Goal: Find specific page/section: Find specific page/section

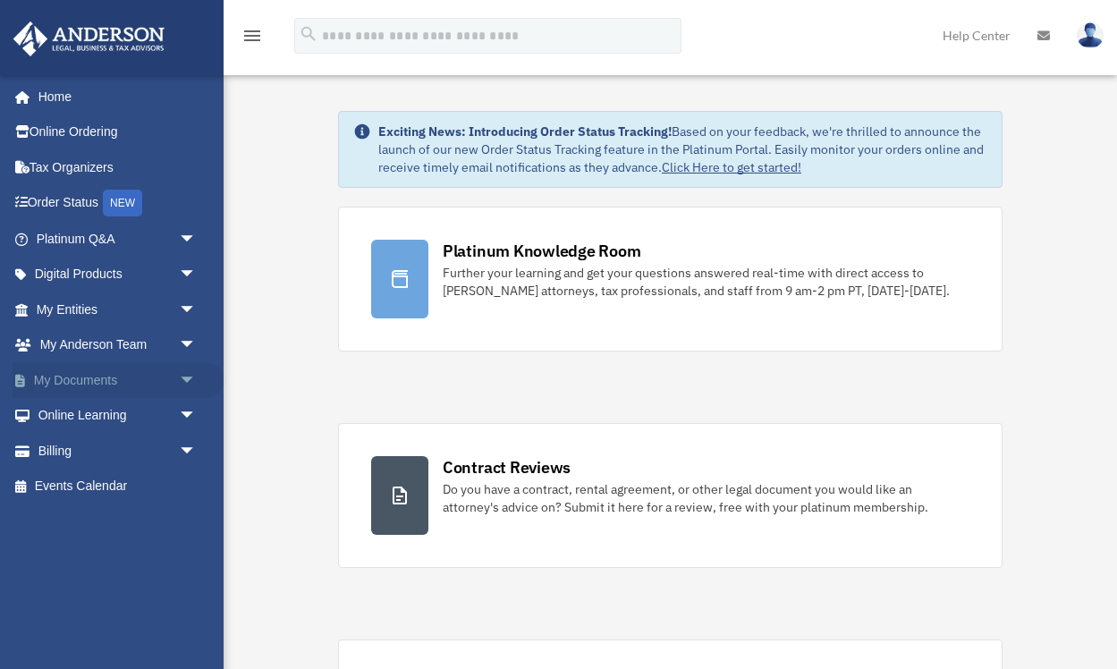
click at [179, 375] on span "arrow_drop_down" at bounding box center [197, 380] width 36 height 37
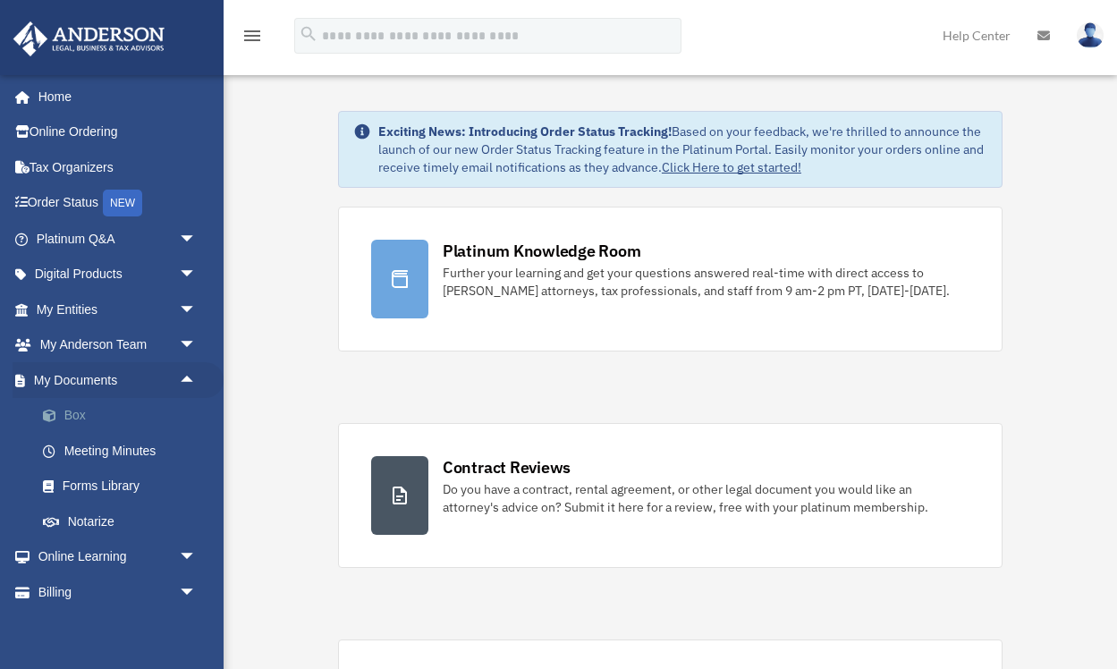
click at [72, 411] on link "Box" at bounding box center [124, 416] width 198 height 36
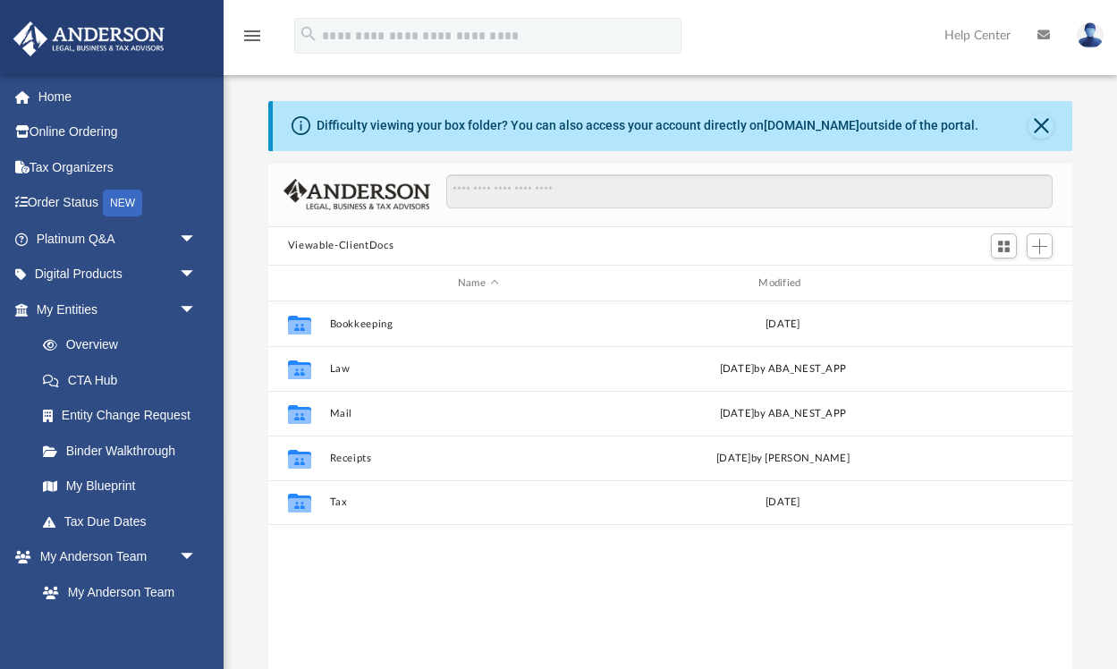
scroll to position [407, 804]
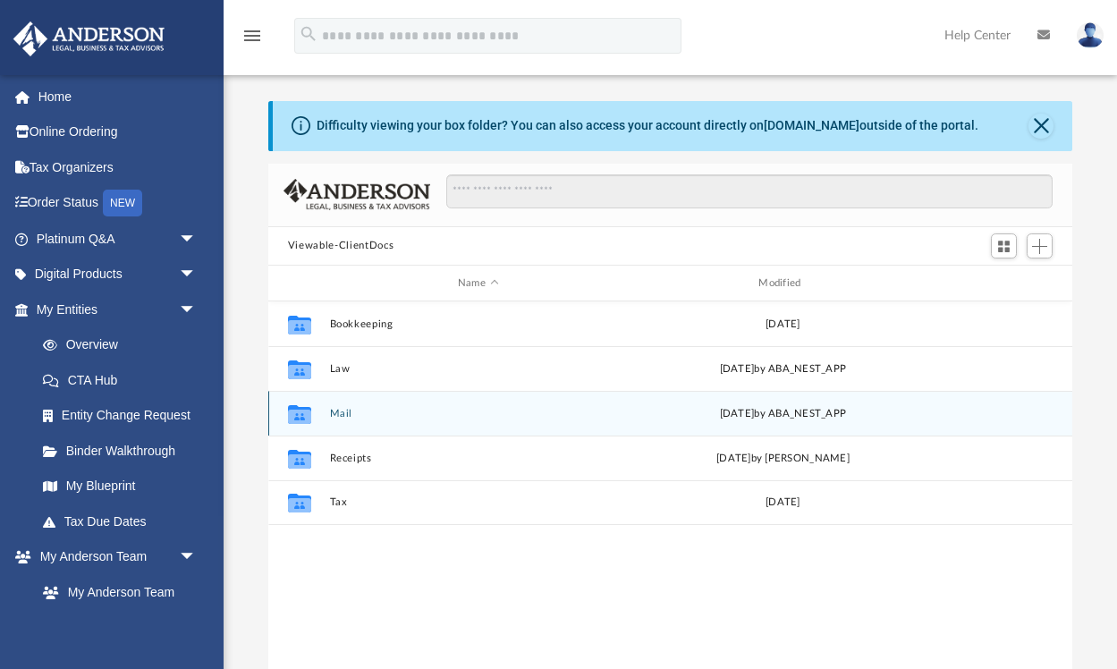
click at [332, 412] on button "Mail" at bounding box center [477, 414] width 297 height 12
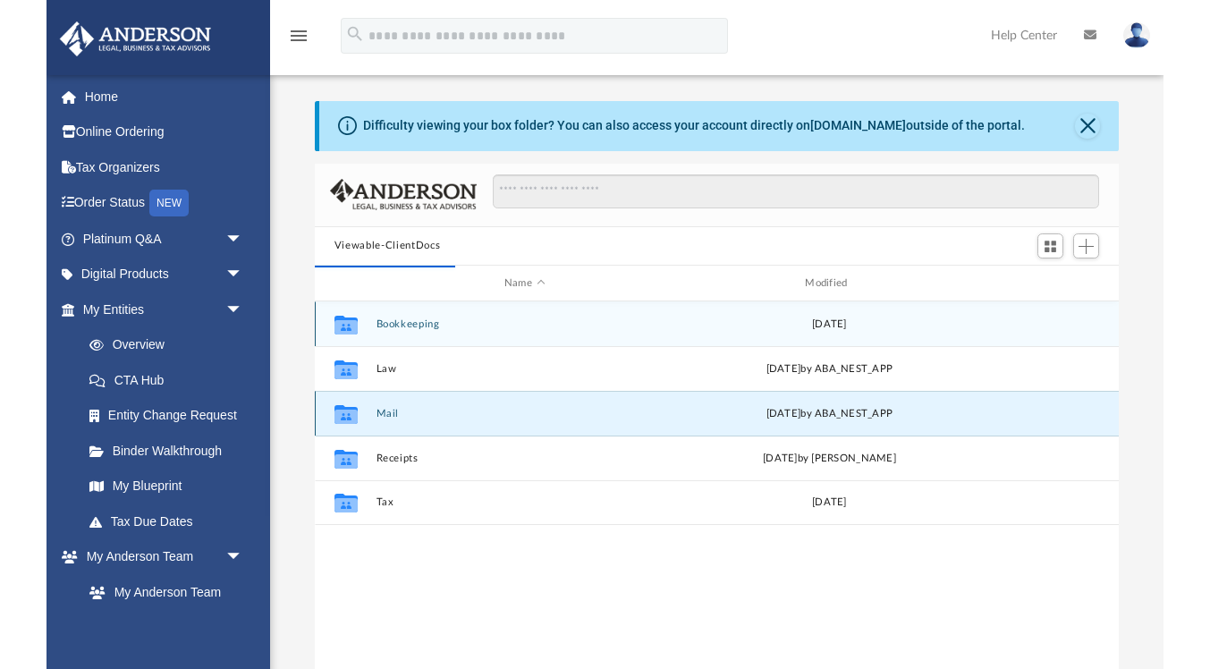
scroll to position [351, 804]
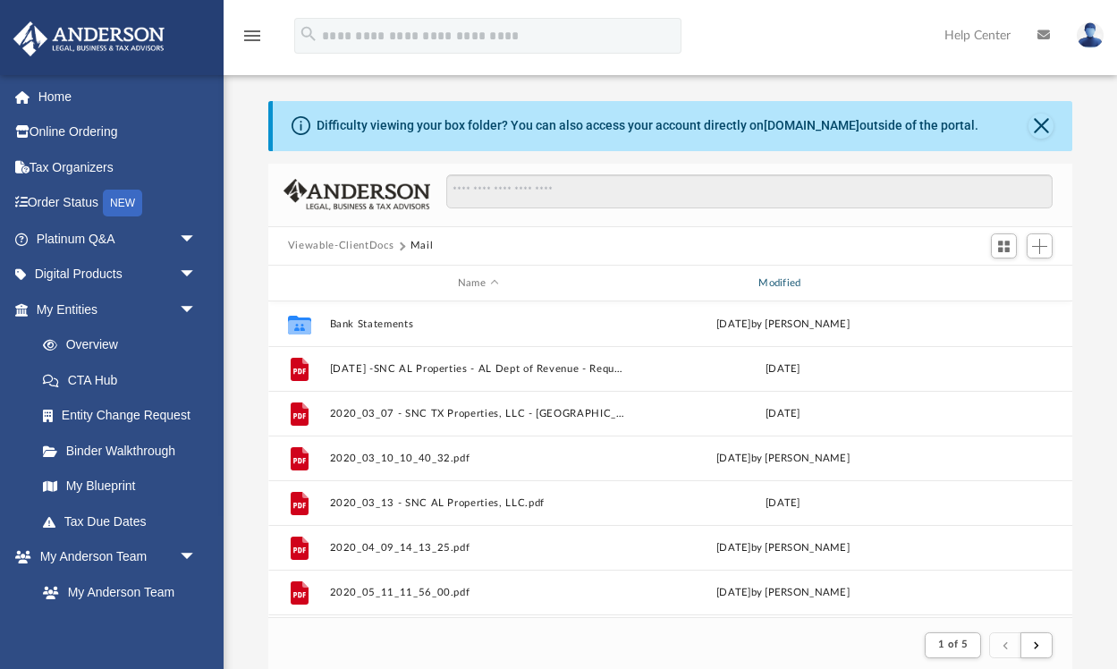
click at [784, 282] on div "Modified" at bounding box center [783, 283] width 298 height 16
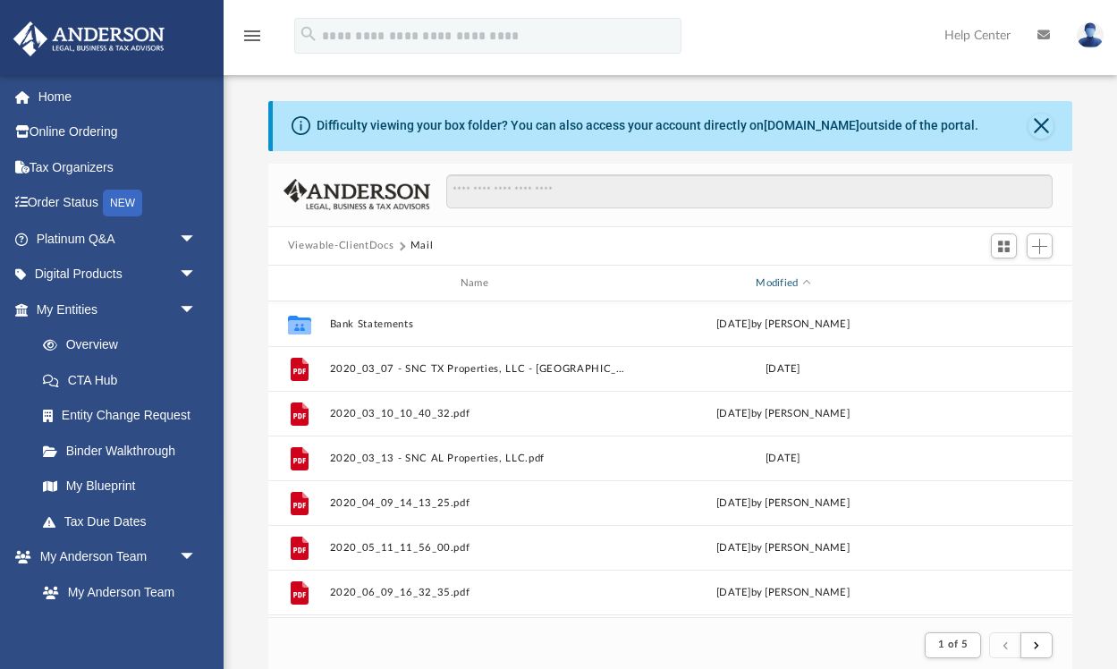
click at [794, 283] on div "Modified" at bounding box center [783, 283] width 298 height 16
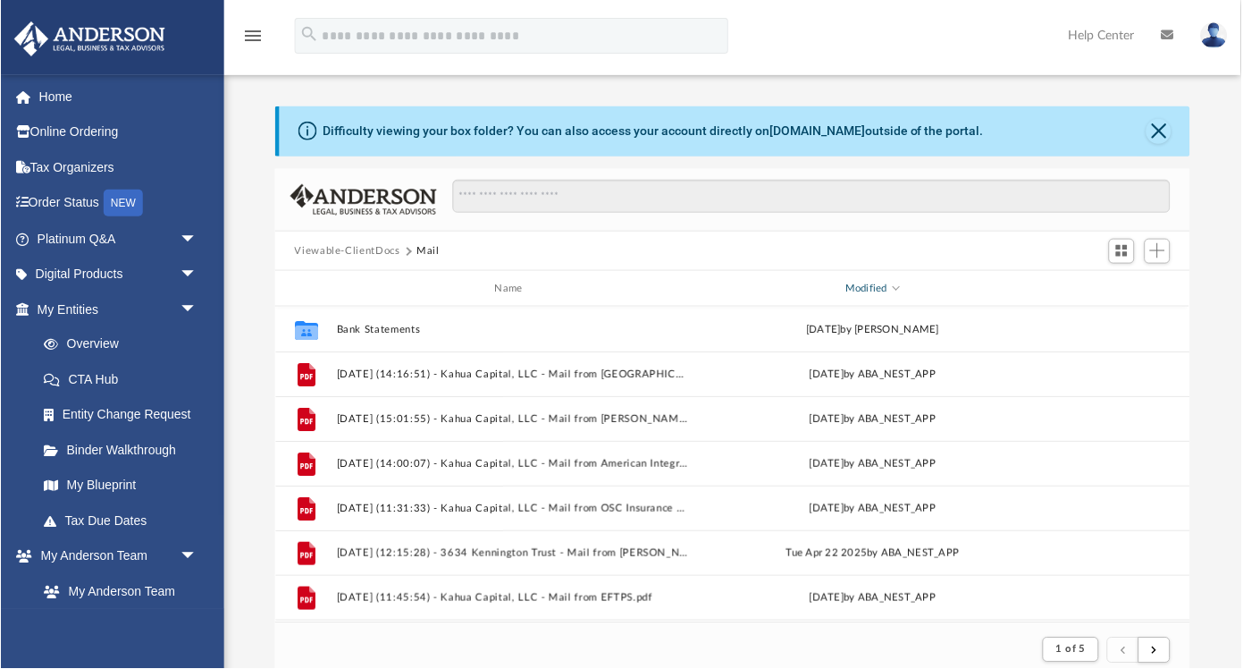
scroll to position [351, 918]
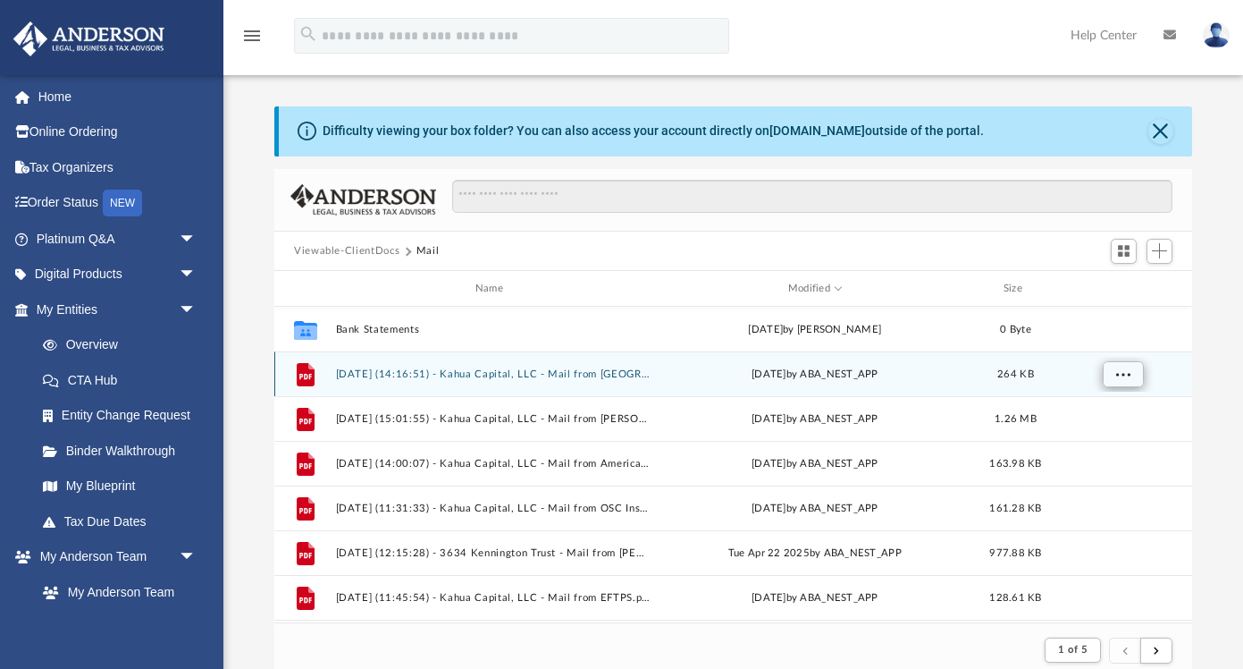
click at [1116, 375] on span "More options" at bounding box center [1124, 374] width 14 height 10
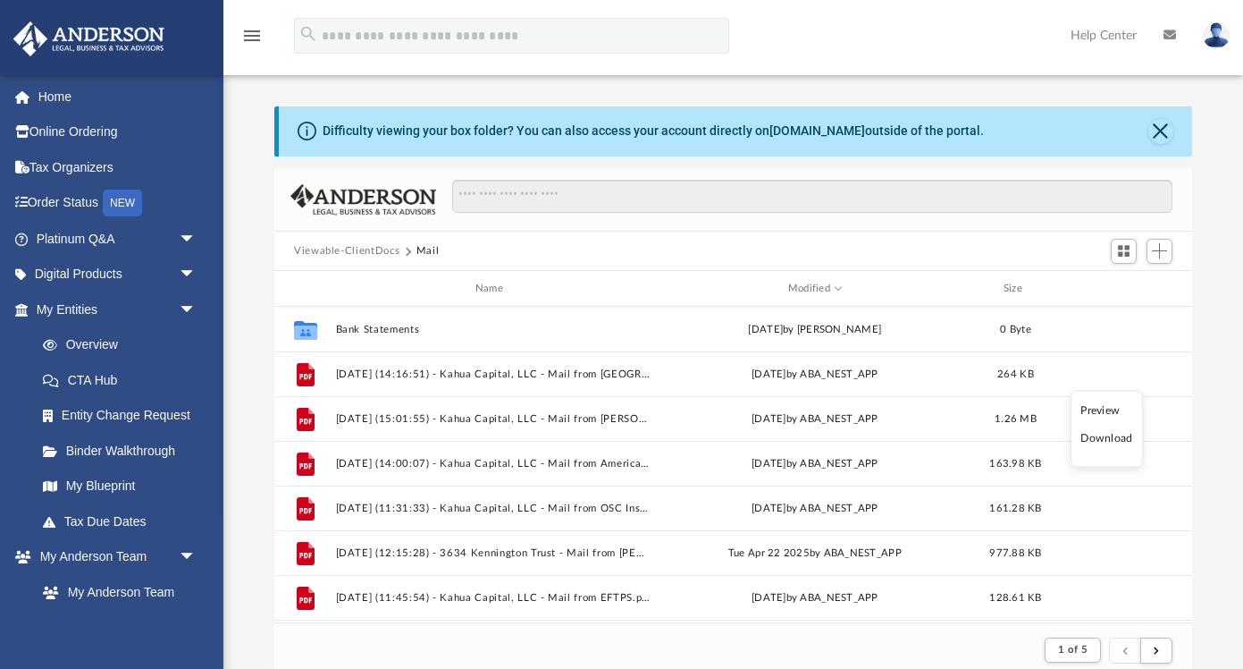
click at [1101, 410] on li "Preview" at bounding box center [1107, 409] width 52 height 19
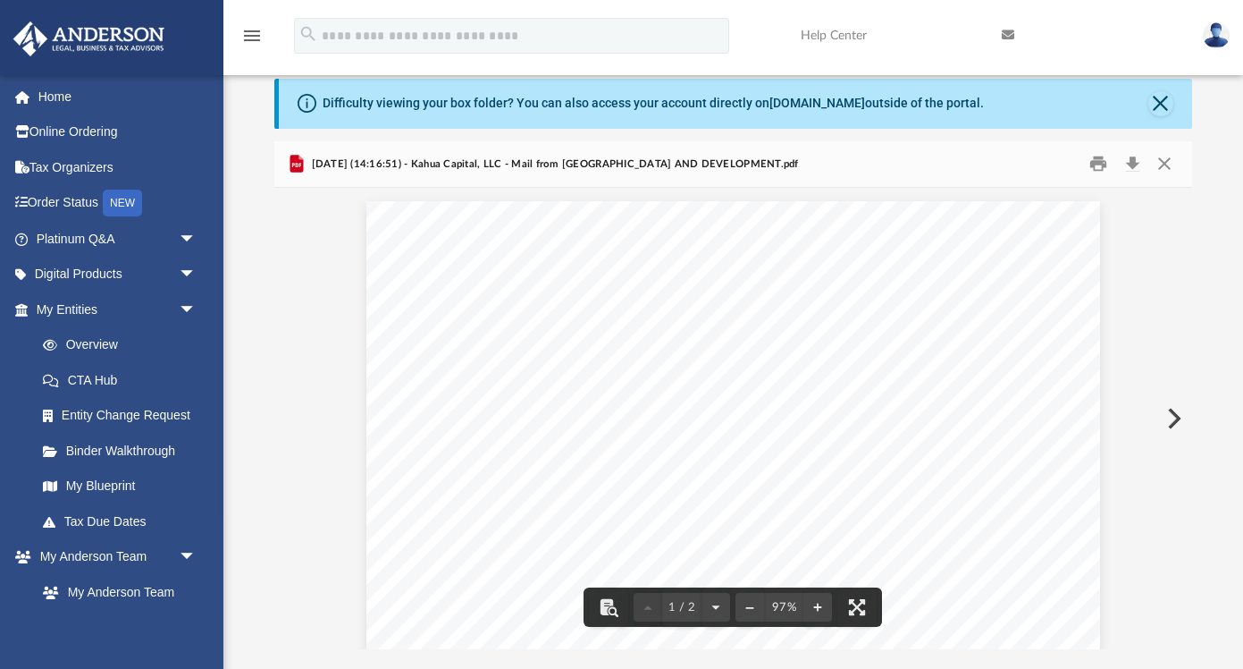
scroll to position [0, 0]
click at [1116, 165] on button "Close" at bounding box center [1165, 164] width 32 height 28
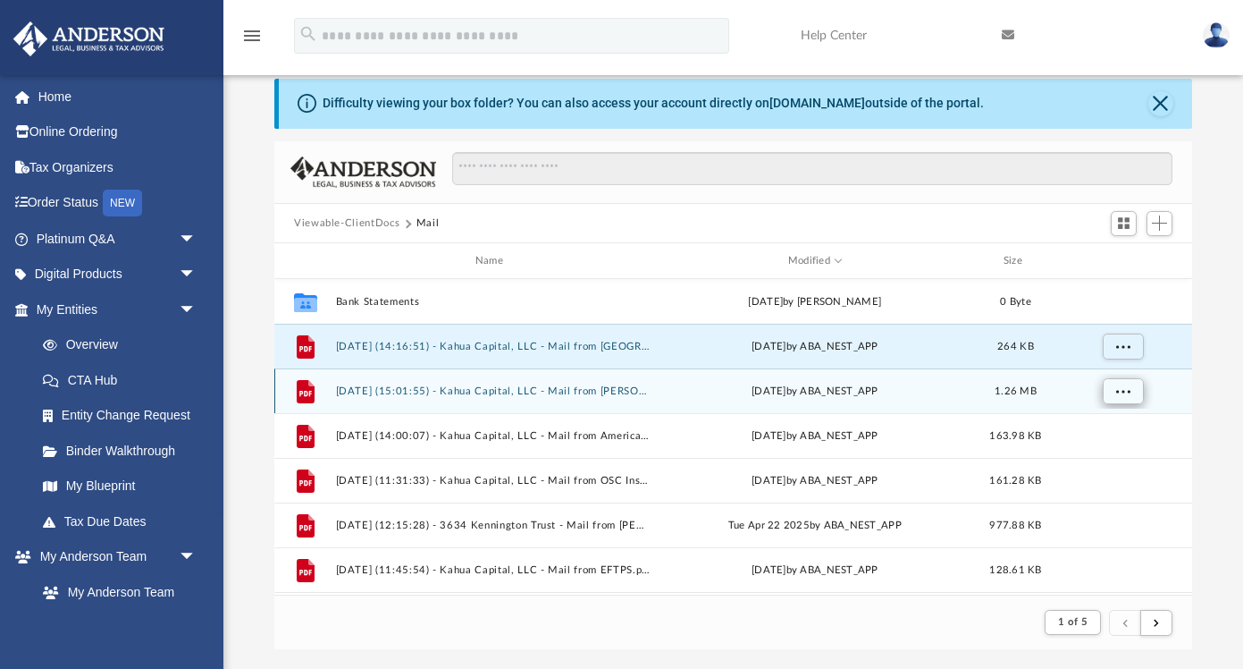
click at [1116, 394] on span "More options" at bounding box center [1124, 391] width 14 height 10
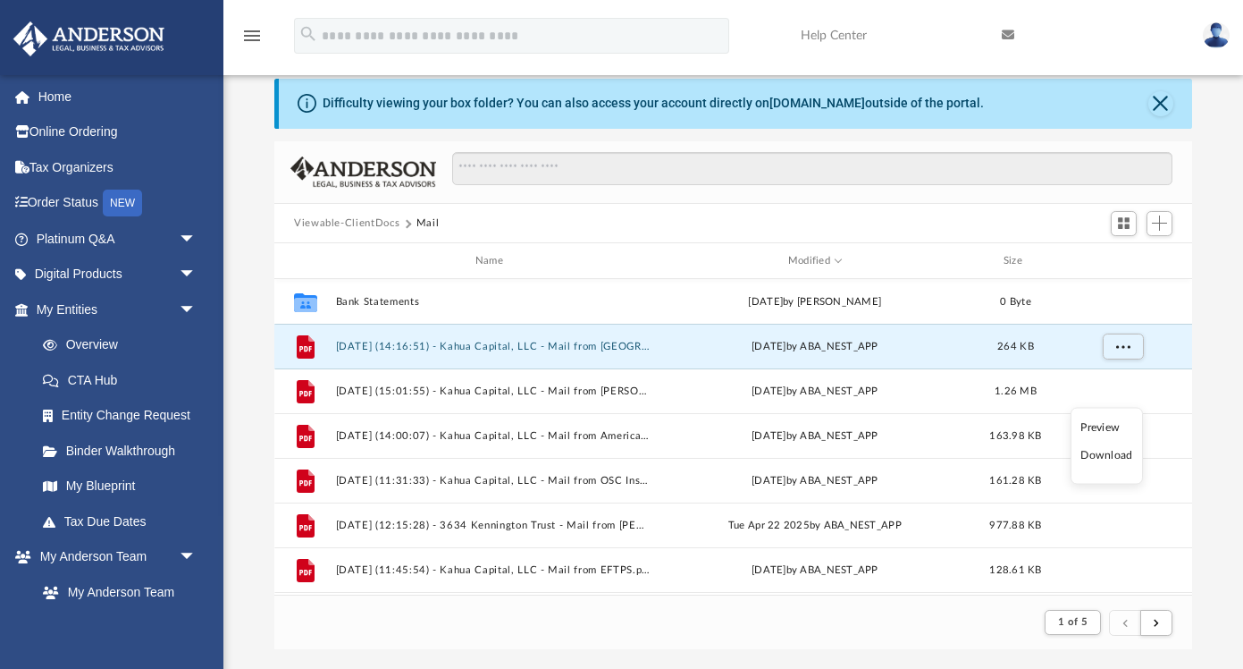
click at [1102, 430] on li "Preview" at bounding box center [1107, 426] width 52 height 19
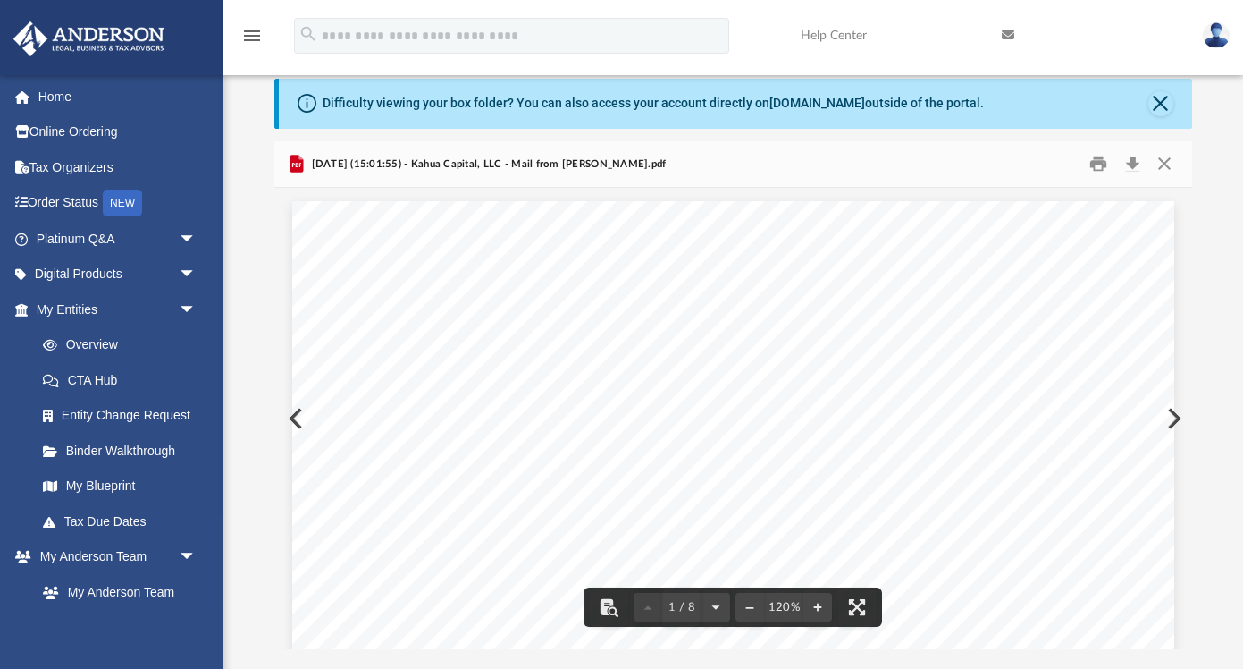
drag, startPoint x: 561, startPoint y: 306, endPoint x: 480, endPoint y: 308, distance: 81.4
